Goal: Ask a question

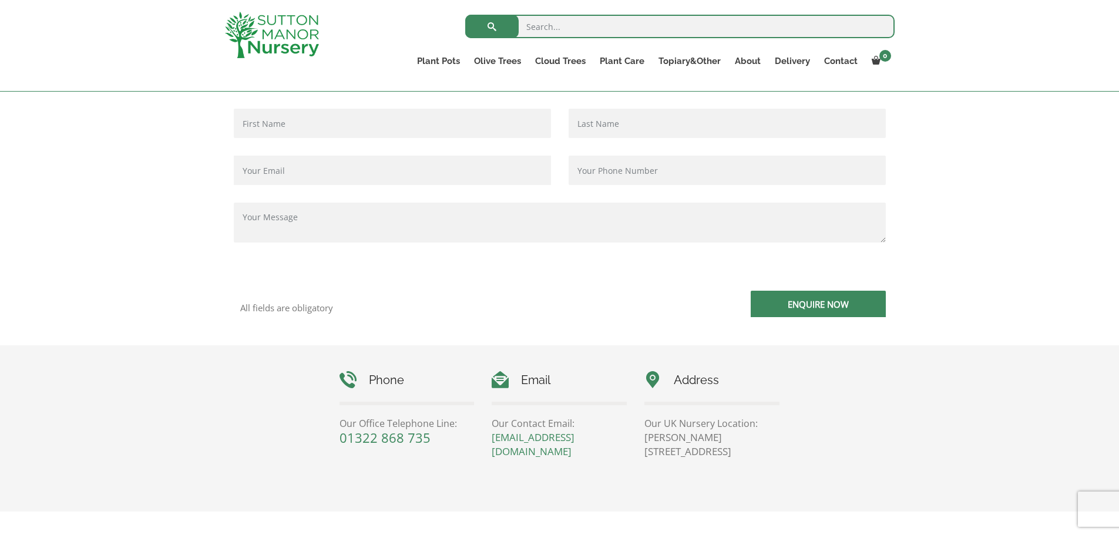
scroll to position [331, 0]
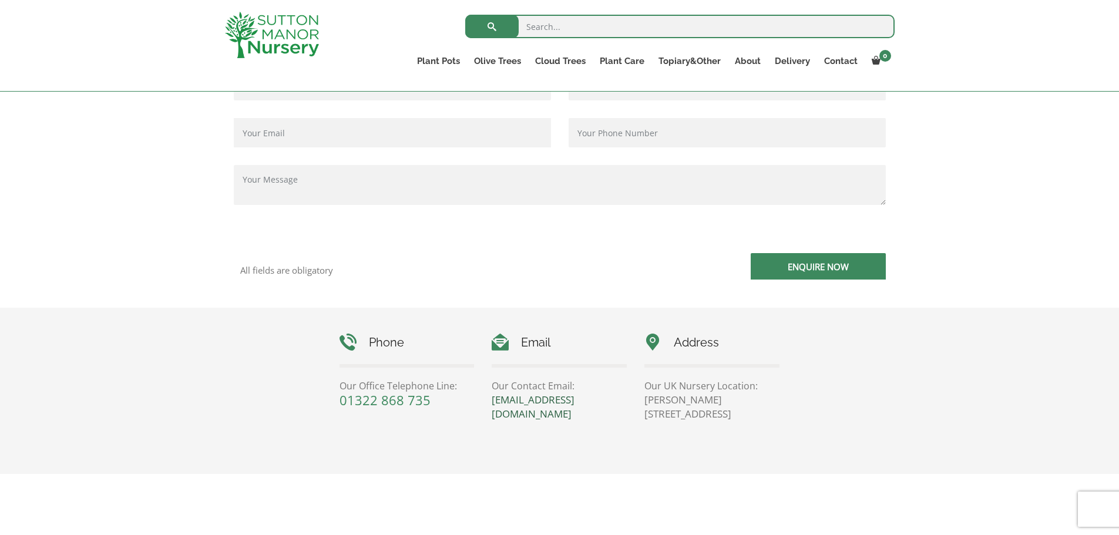
click at [509, 401] on link "[EMAIL_ADDRESS][DOMAIN_NAME]" at bounding box center [533, 407] width 83 height 28
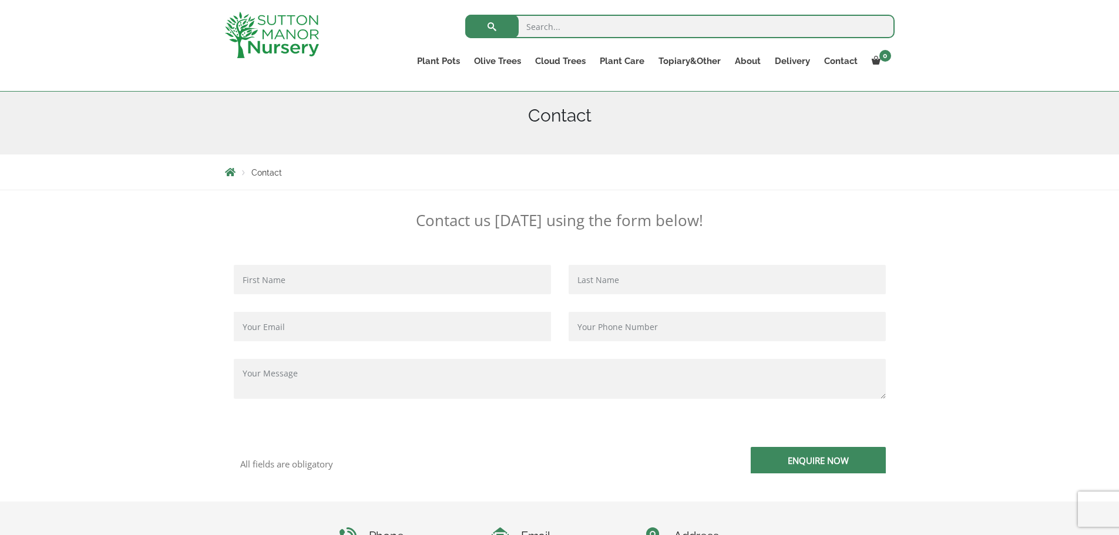
scroll to position [235, 0]
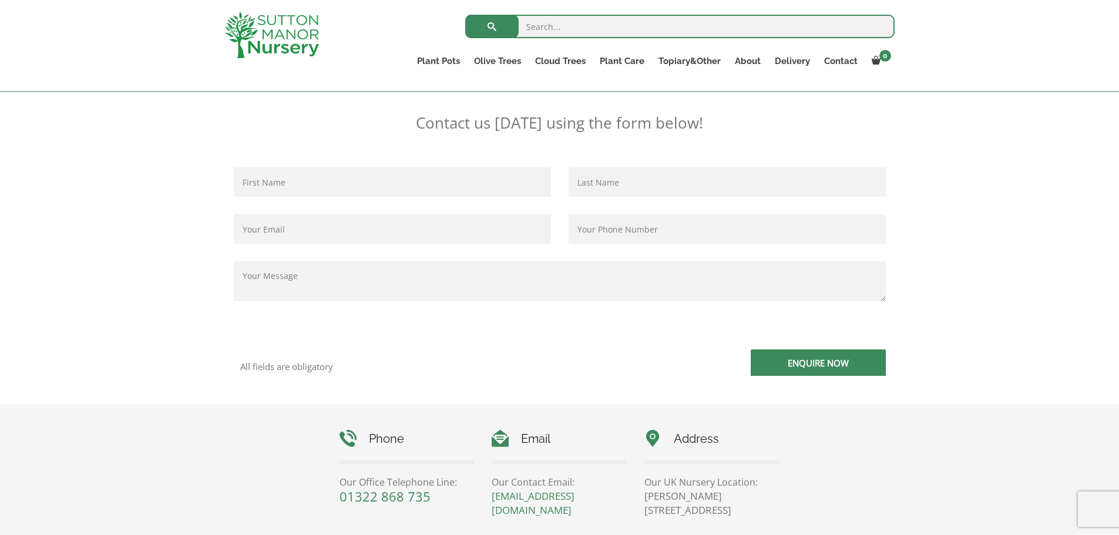
click at [253, 267] on textarea "Contact form" at bounding box center [560, 281] width 652 height 40
paste textarea "Please arrange to cancel my order for - 2 off Sicilian Cylinder Pot 40 and 2 of…"
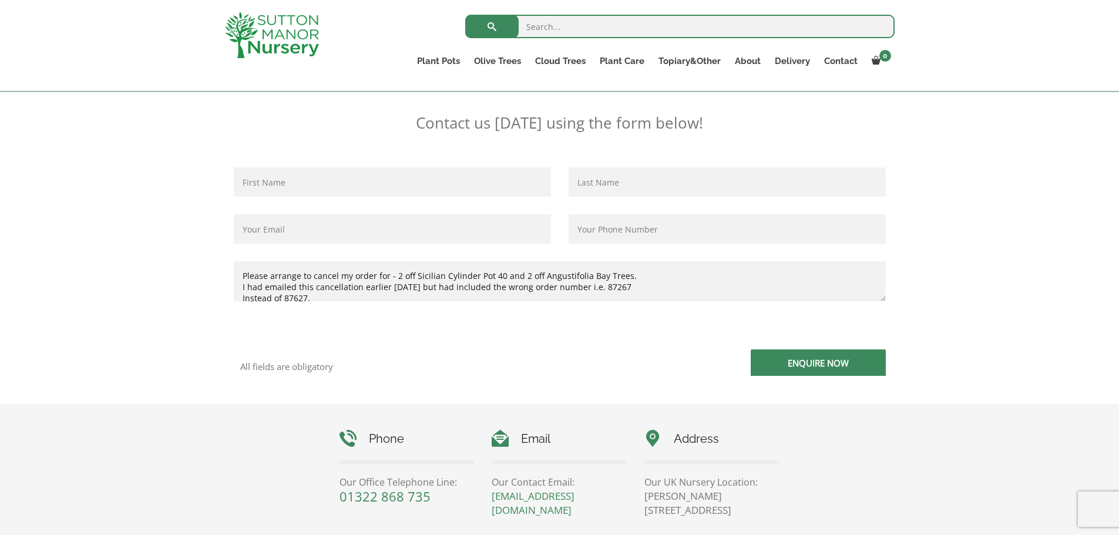
type textarea "Please arrange to cancel my order for - 2 off Sicilian Cylinder Pot 40 and 2 of…"
click at [280, 183] on input "Contact form" at bounding box center [392, 181] width 317 height 29
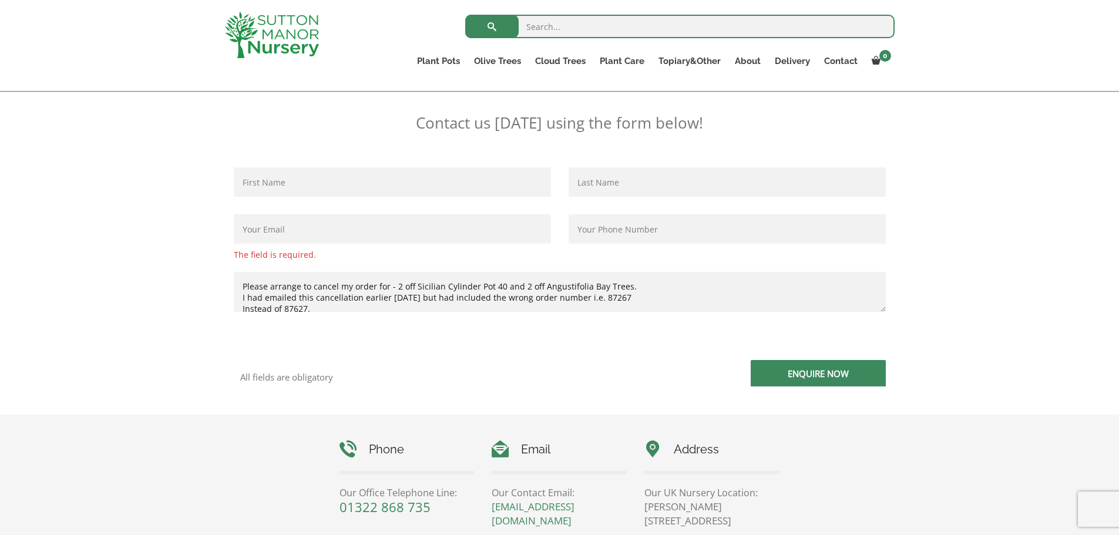
type input "James Macready"
type input "Macready"
type input "macreadyjb@gmail.com"
type input "07762752749"
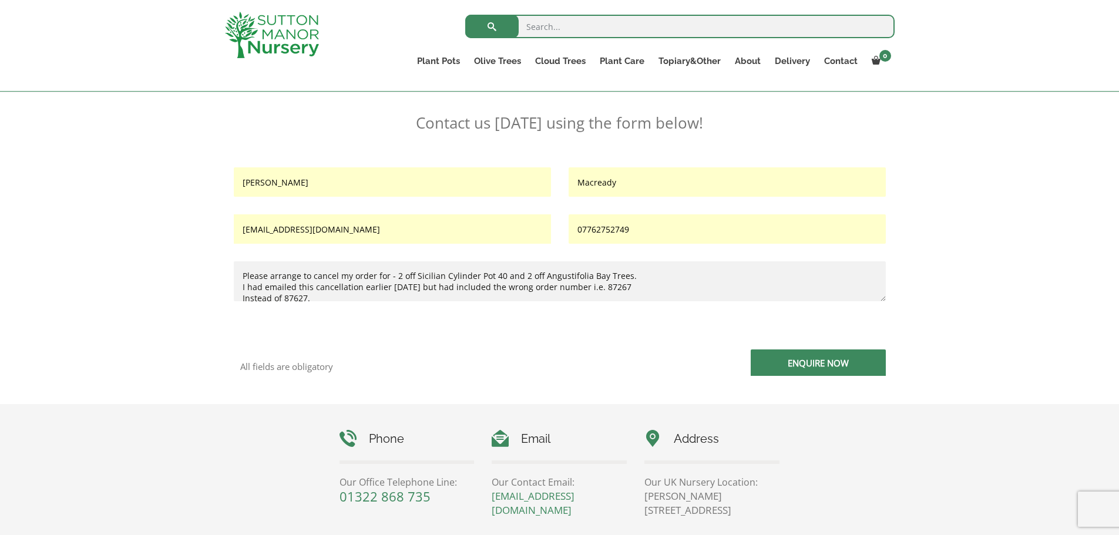
drag, startPoint x: 311, startPoint y: 183, endPoint x: 270, endPoint y: 184, distance: 41.1
click at [270, 184] on input "James Macready" at bounding box center [392, 181] width 317 height 29
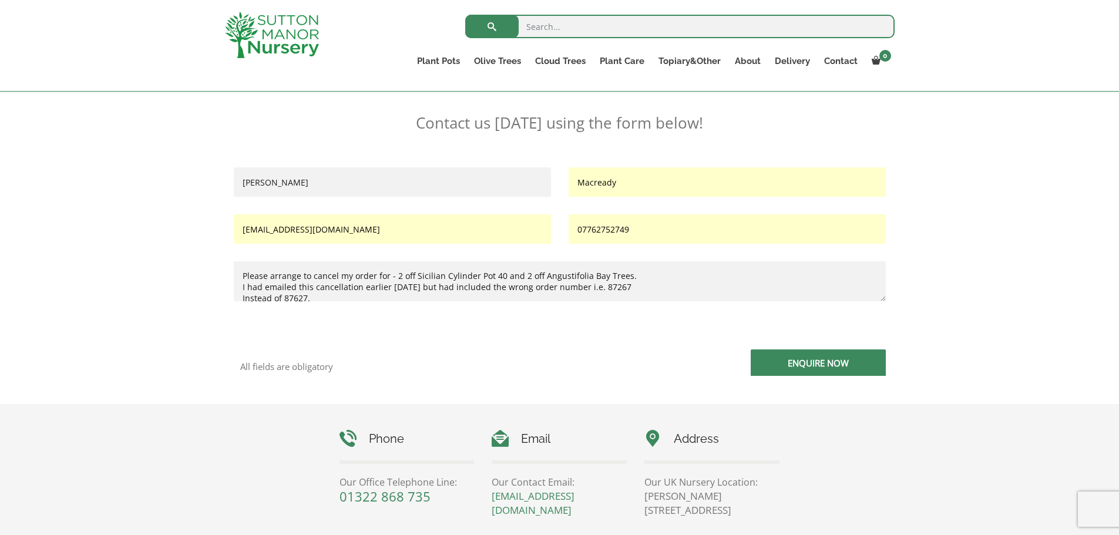
type input "James"
click at [815, 362] on input "Enquire Now" at bounding box center [818, 363] width 135 height 26
